Goal: Task Accomplishment & Management: Complete application form

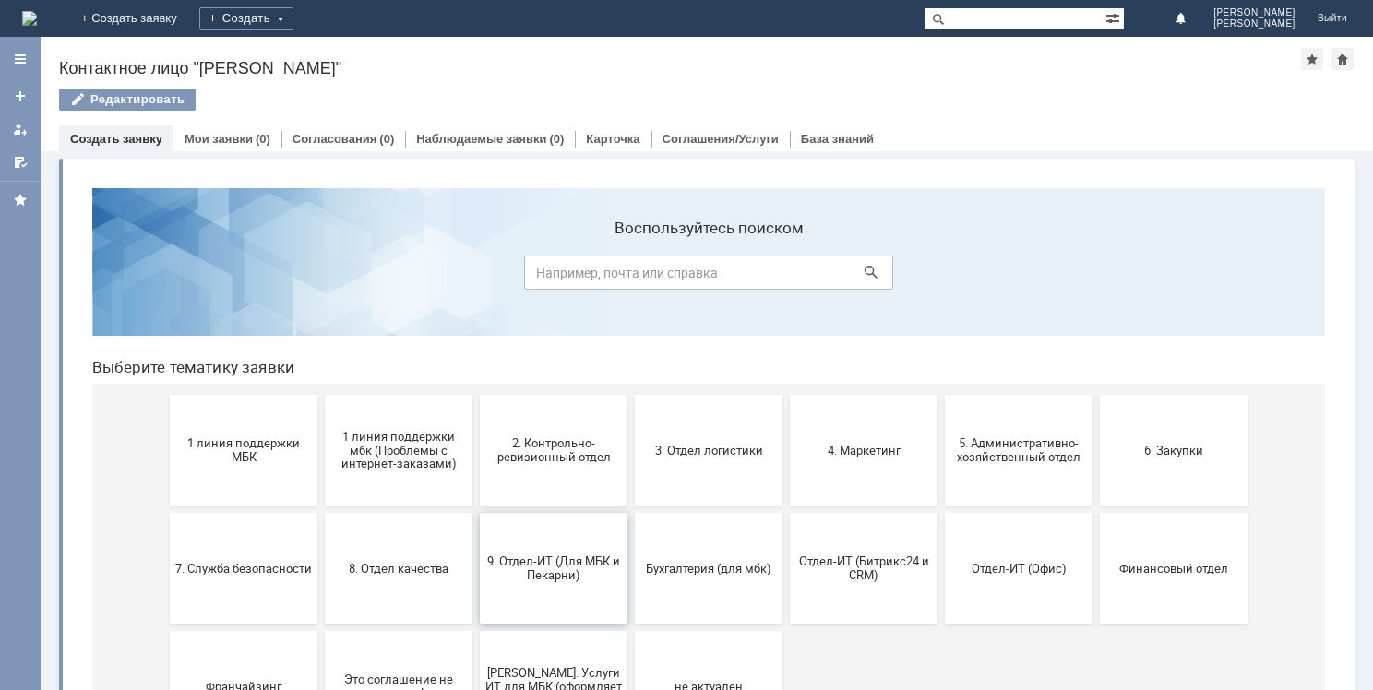
click at [508, 554] on span "9. Отдел-ИТ (Для МБК и Пекарни)" at bounding box center [553, 568] width 137 height 28
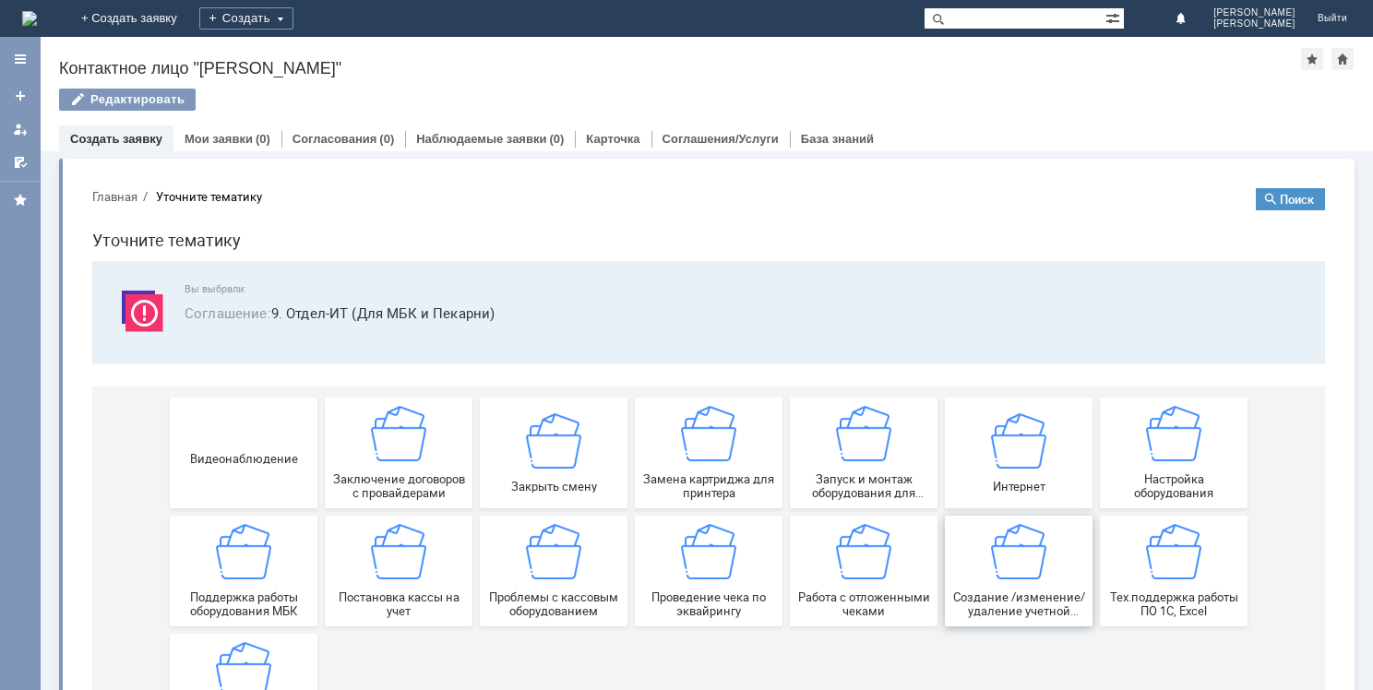
click at [984, 594] on span "Создание /изменение/удаление учетной записи пользователя МБК" at bounding box center [1018, 604] width 137 height 28
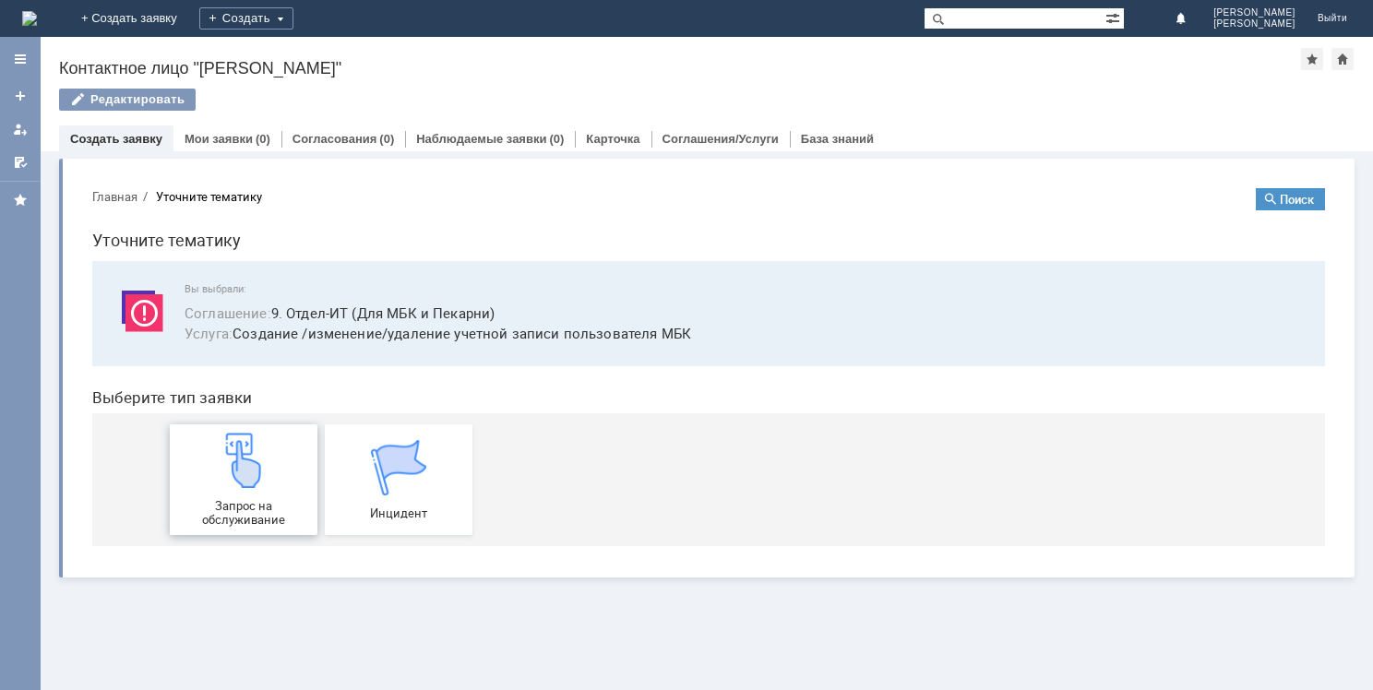
click at [220, 460] on img at bounding box center [243, 460] width 55 height 55
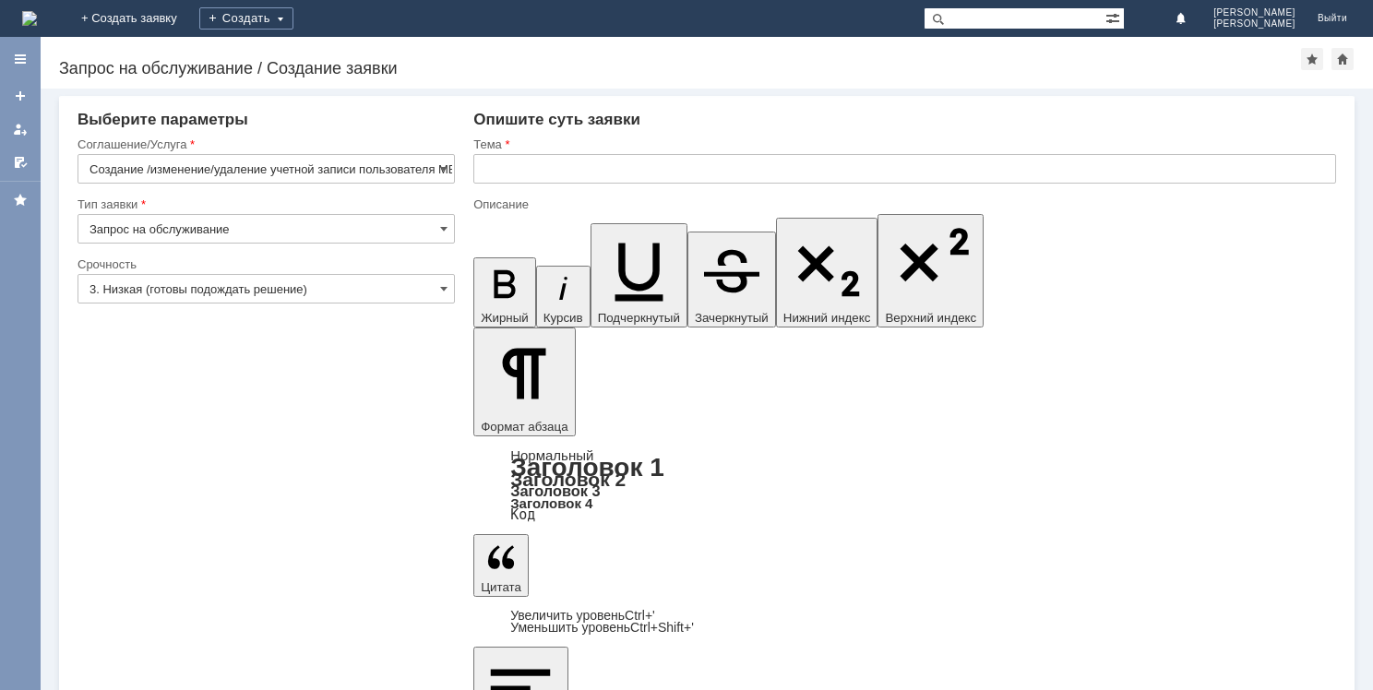
click at [576, 152] on div "Тема" at bounding box center [904, 146] width 863 height 18
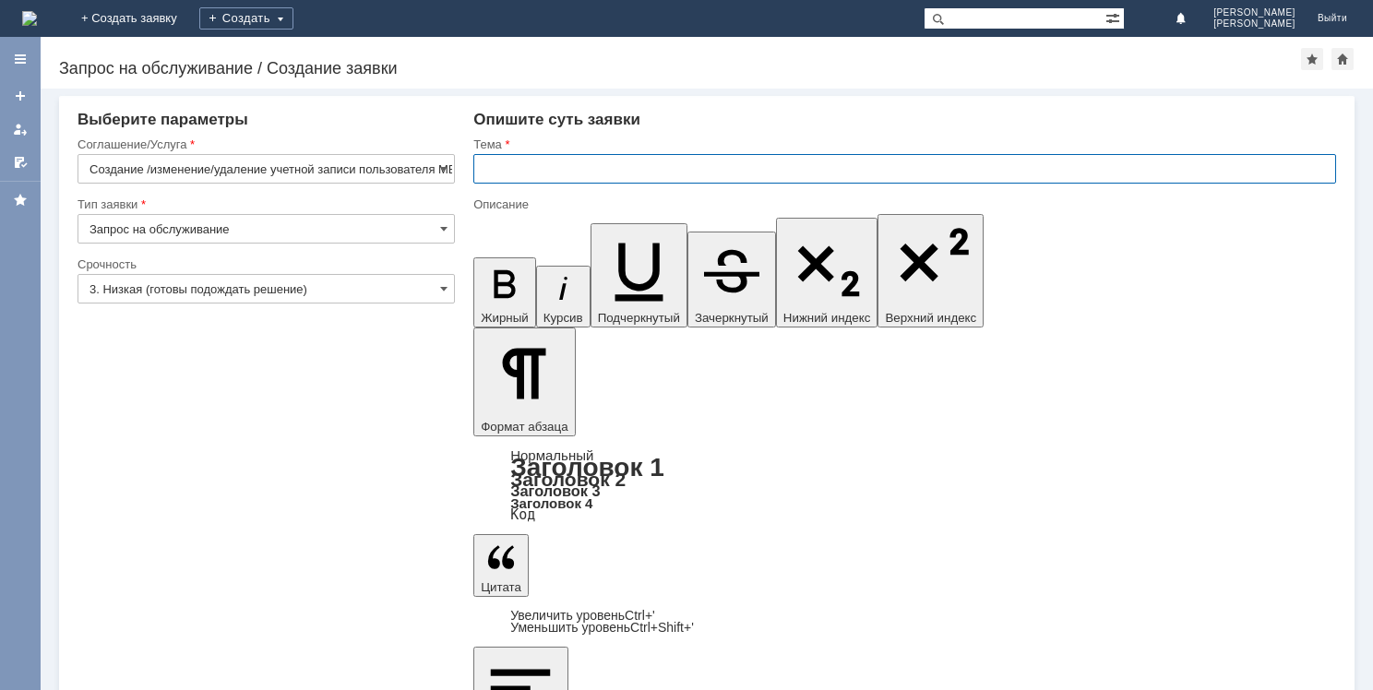
click at [570, 159] on input "text" at bounding box center [904, 169] width 863 height 30
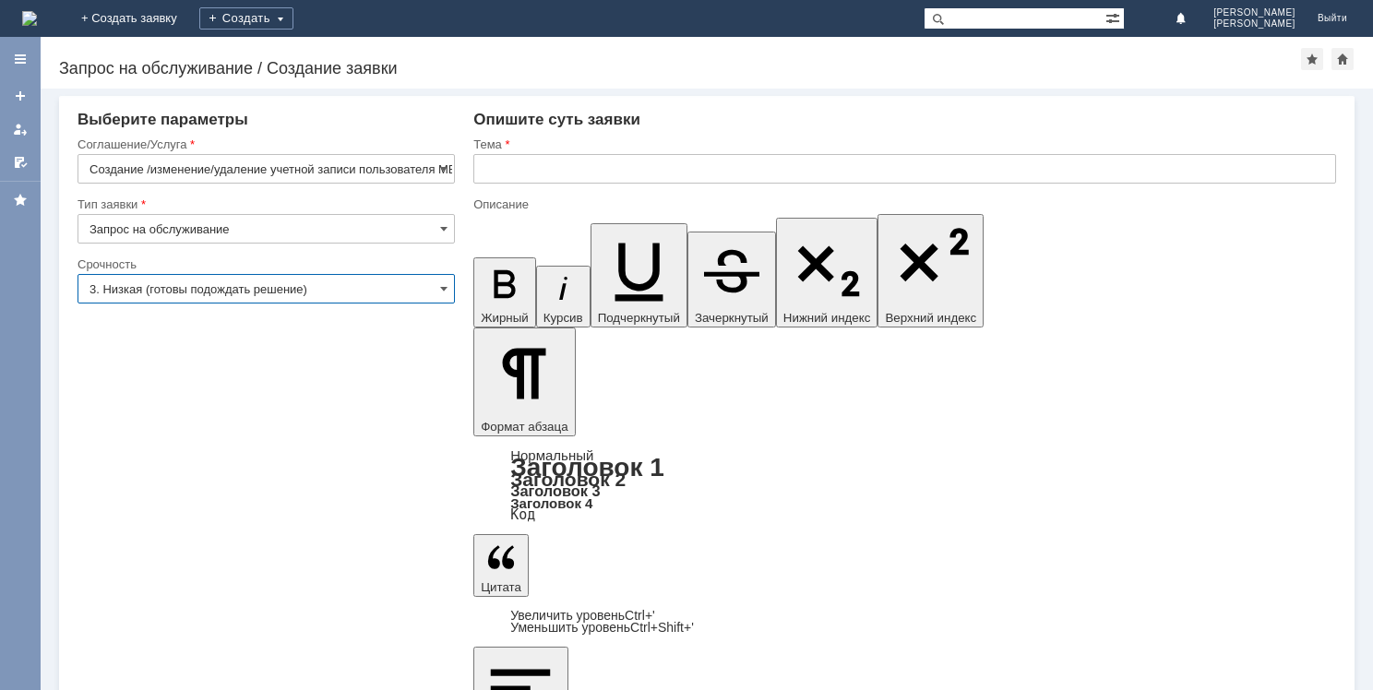
click at [265, 282] on input "3. Низкая (готовы подождать решение)" at bounding box center [265, 289] width 377 height 30
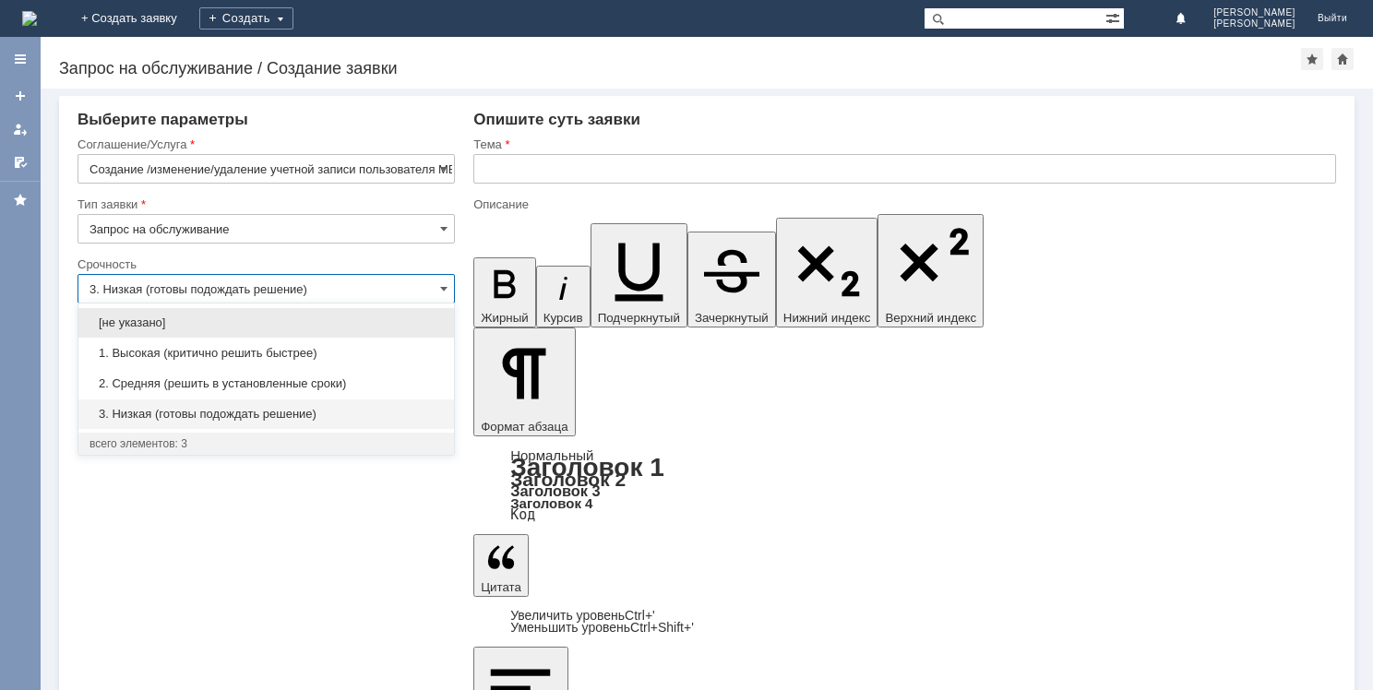
click at [400, 277] on input "3. Низкая (готовы подождать решение)" at bounding box center [265, 289] width 377 height 30
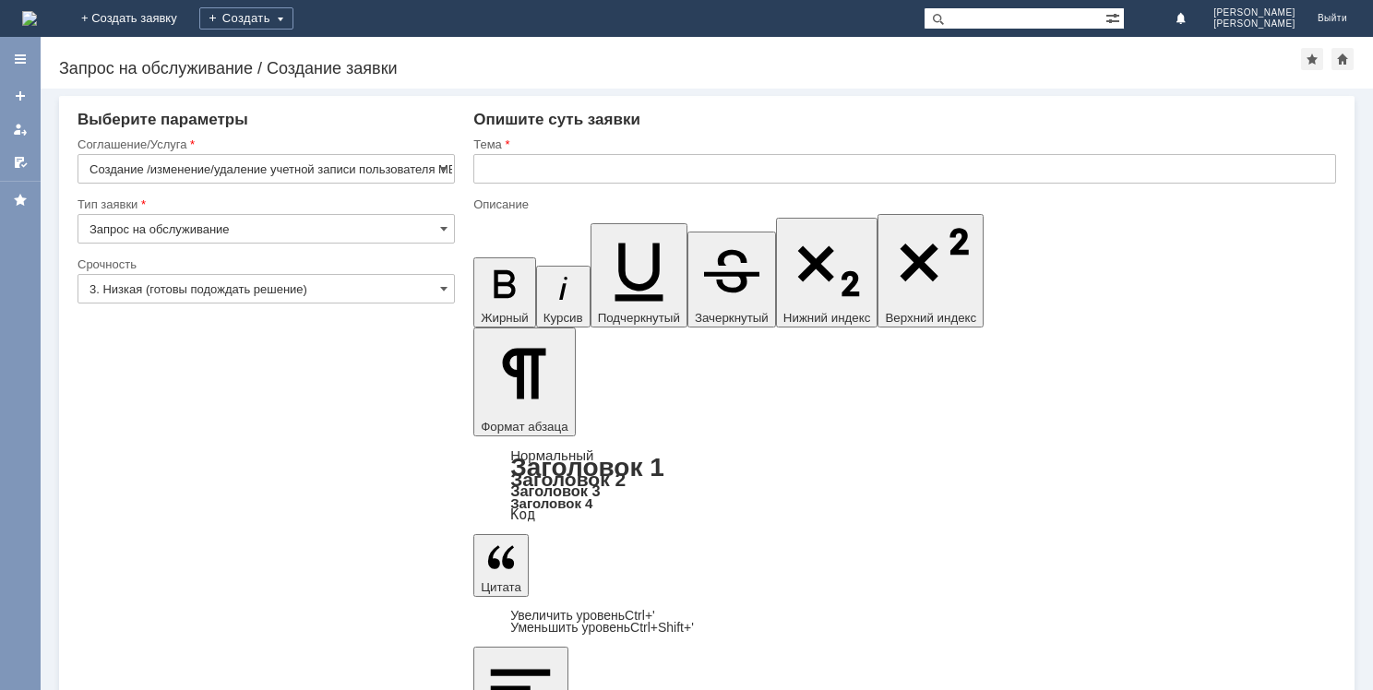
click at [280, 618] on div "Внимание! Выберите параметры Соглашение/Услуга Создание /изменение/удаление уче…" at bounding box center [707, 389] width 1332 height 601
type input "3. Низкая (готовы подождать решение)"
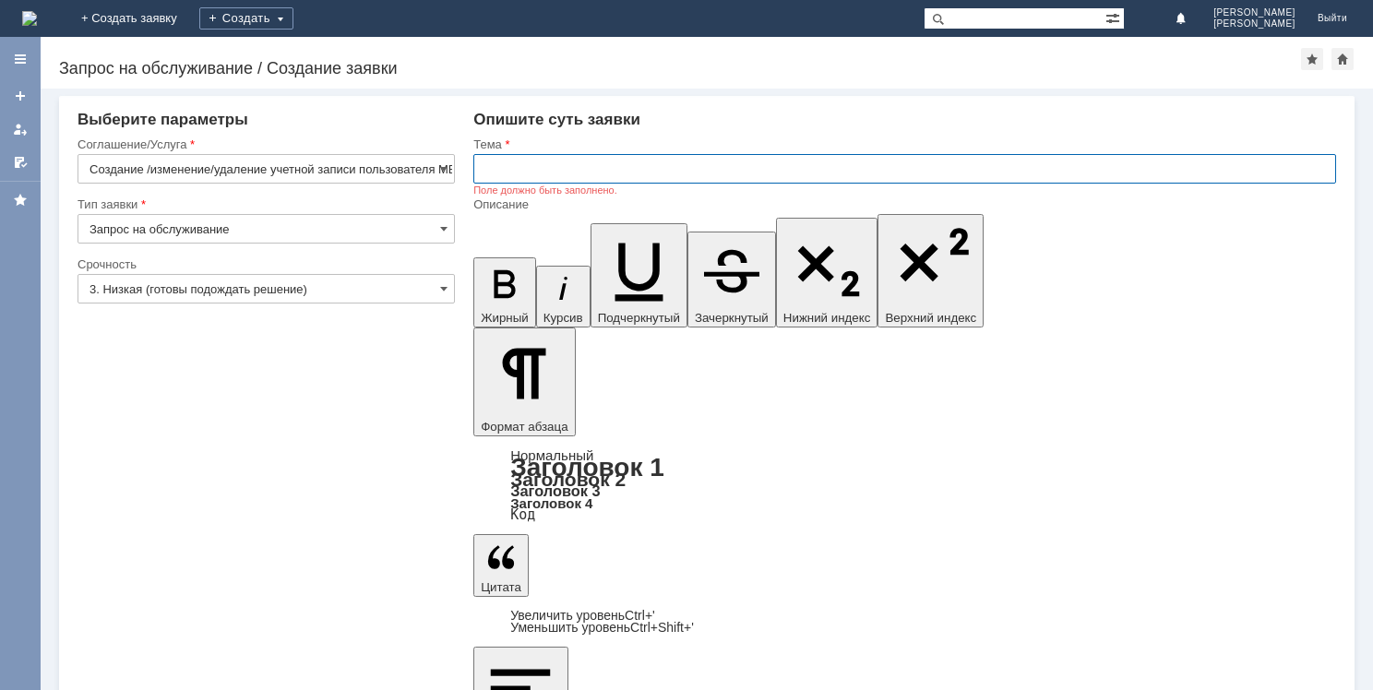
click at [557, 169] on input "text" at bounding box center [904, 169] width 863 height 30
type input "Доступ 1С"
